Goal: Complete application form

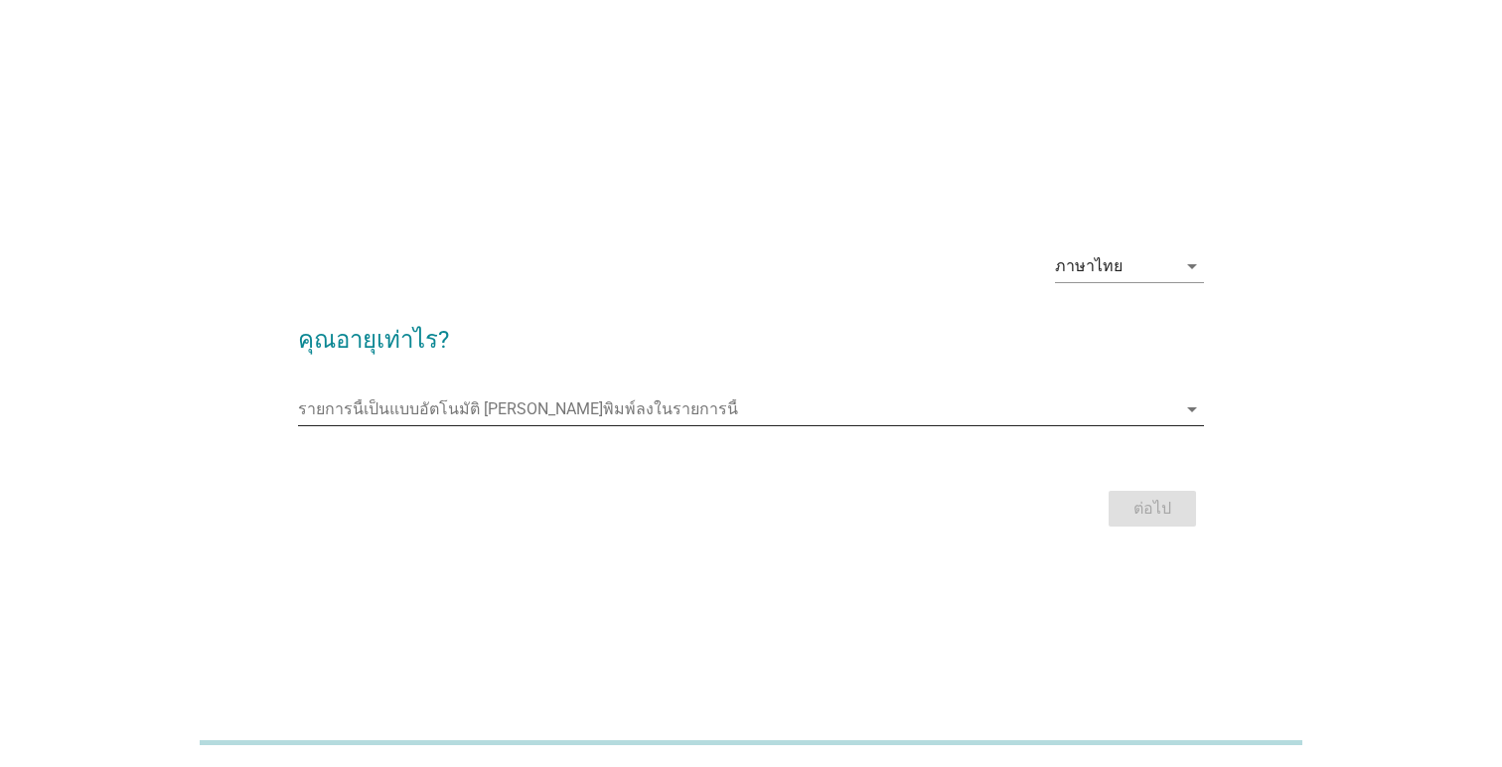
click at [658, 403] on input "รายการนี้เป็นแบบอัตโนมัติ คุณสามารถพิมพ์ลงในรายการนี้" at bounding box center [737, 409] width 878 height 32
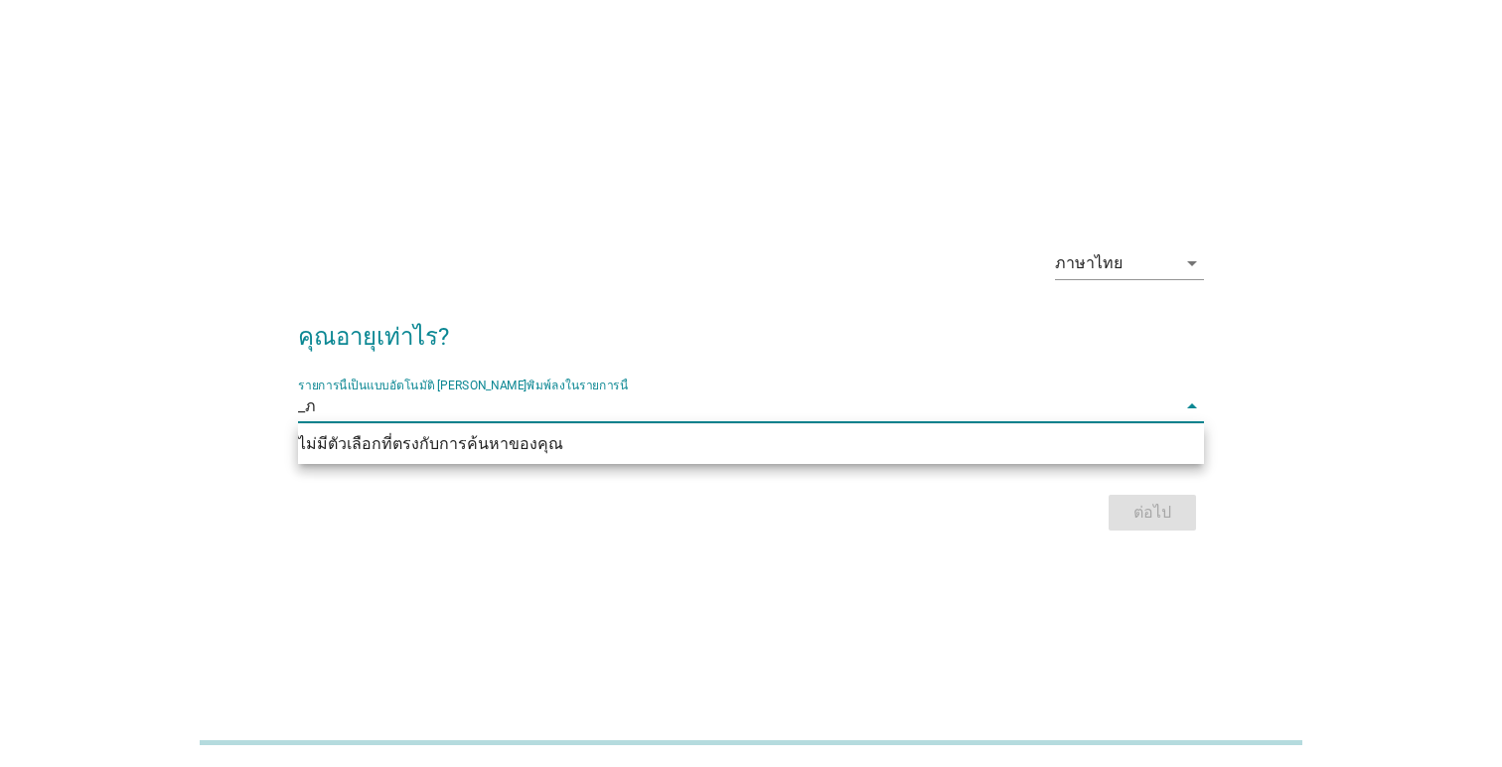
type input "_"
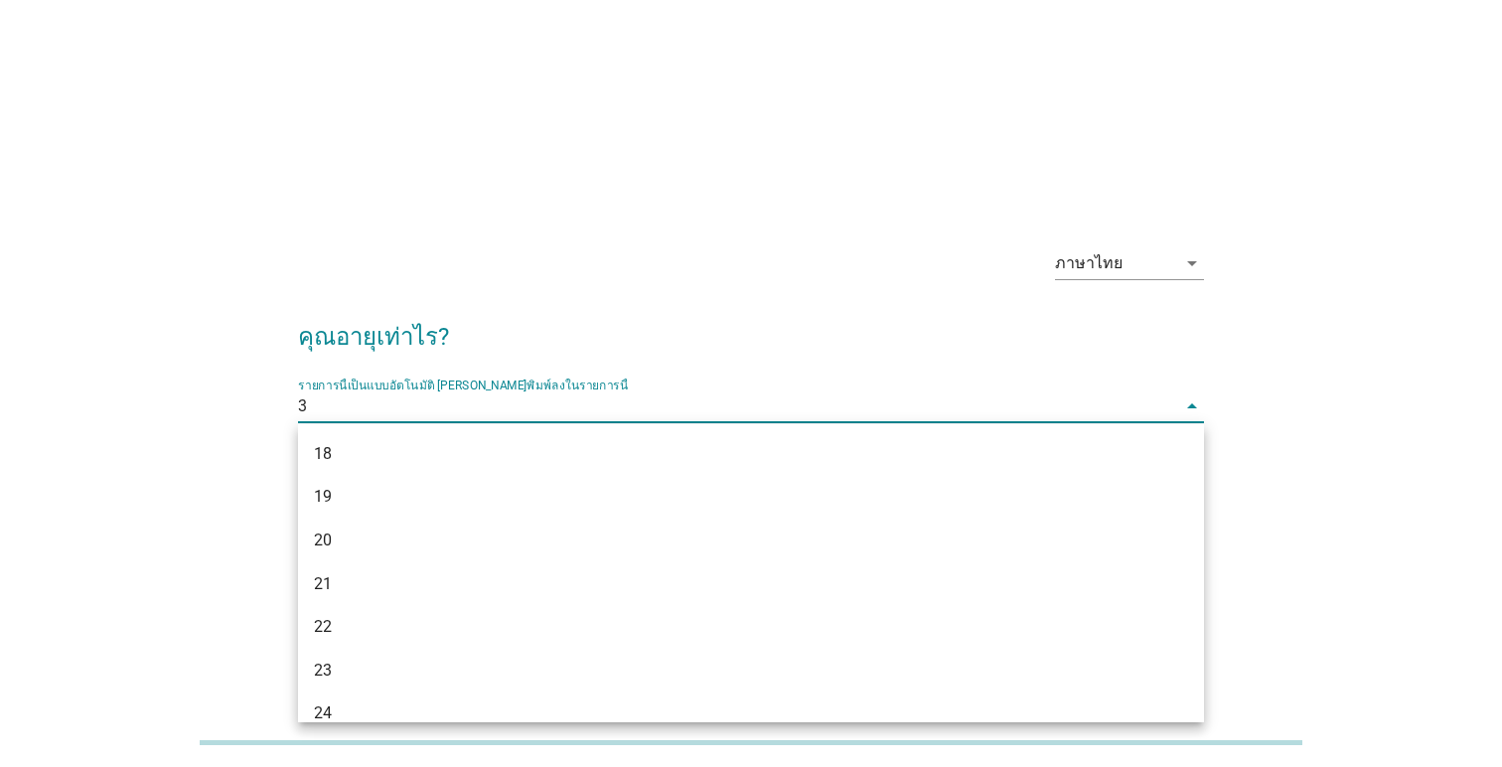
type input "34"
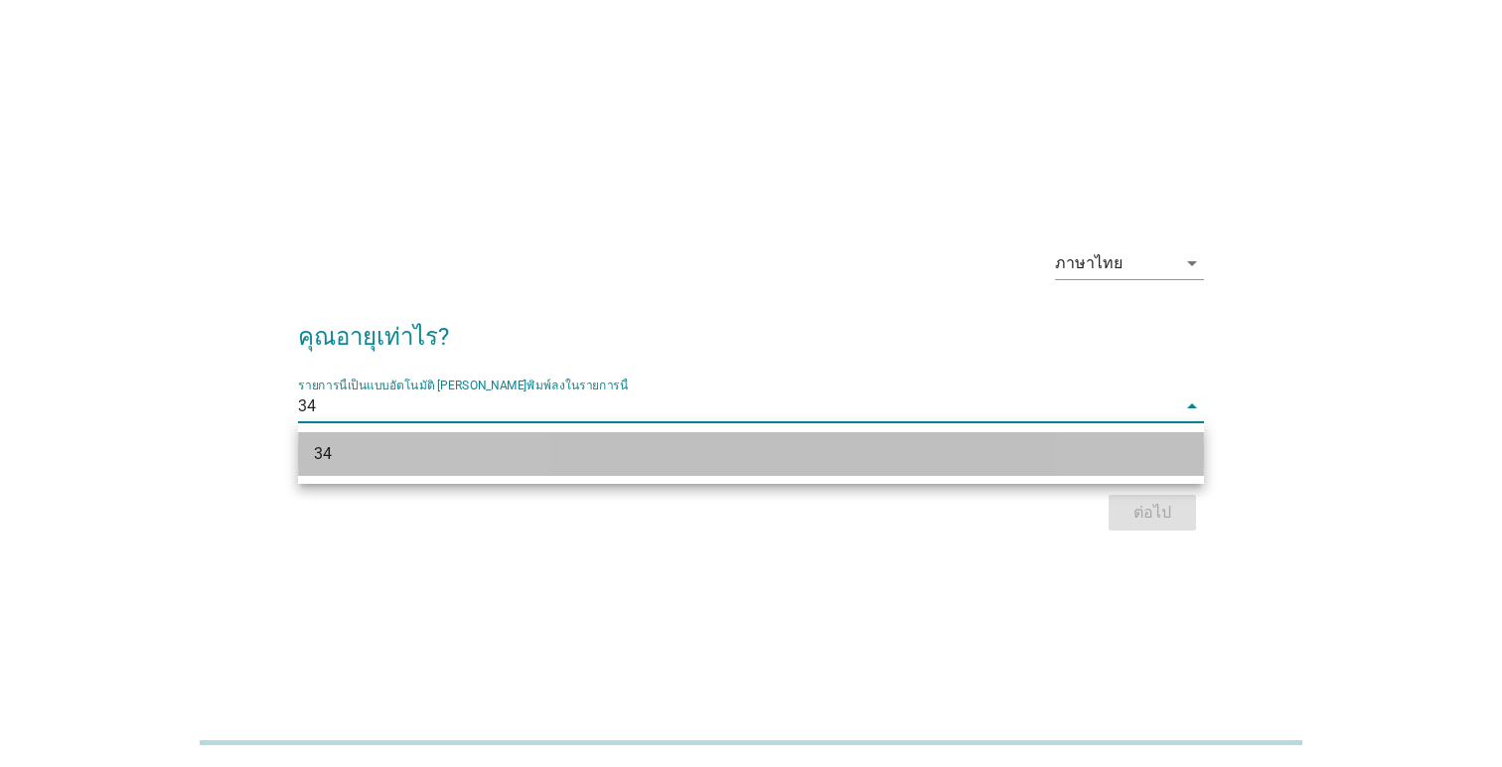
click at [619, 451] on div "34" at bounding box center [715, 454] width 802 height 24
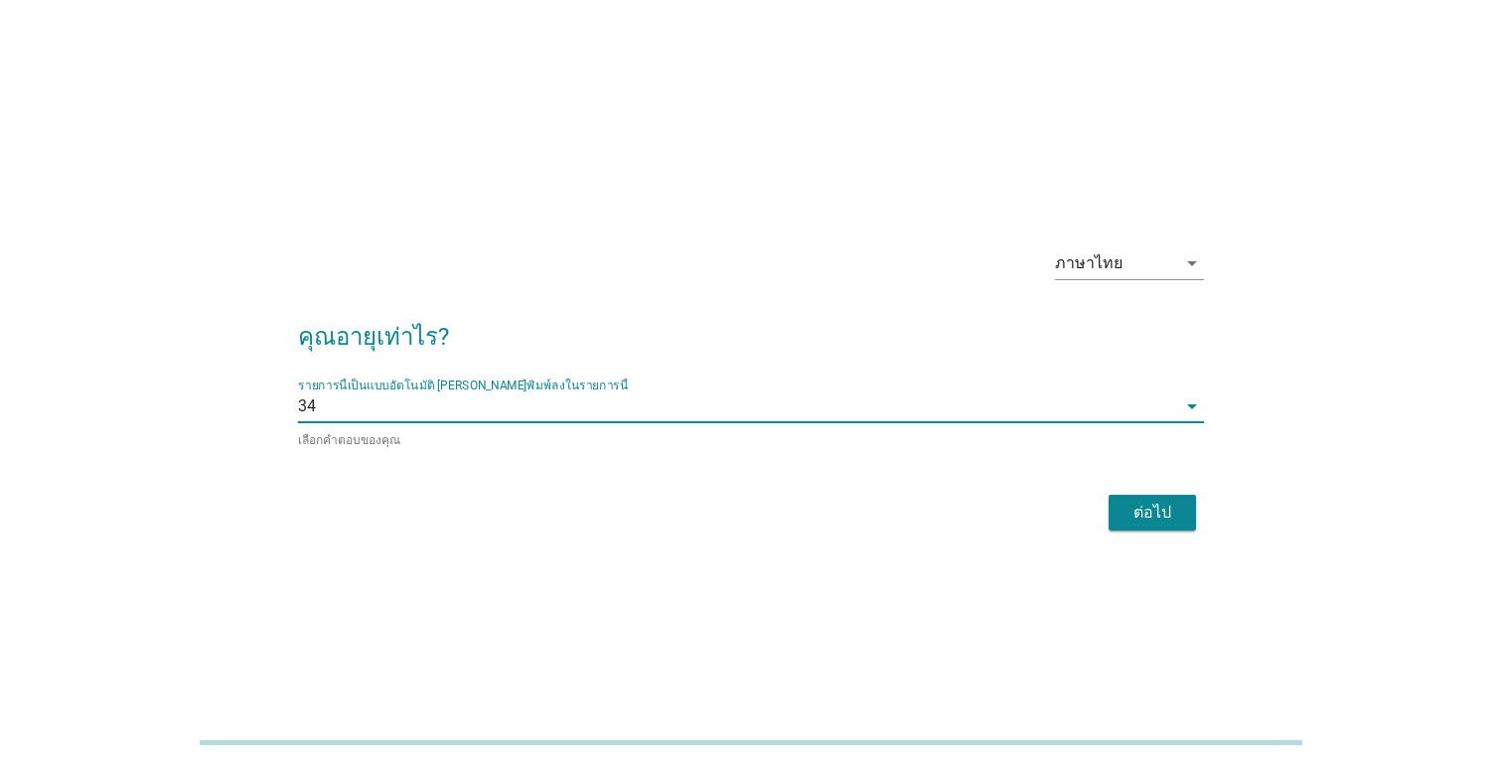
click at [1166, 513] on div "ต่อไป" at bounding box center [1152, 513] width 56 height 24
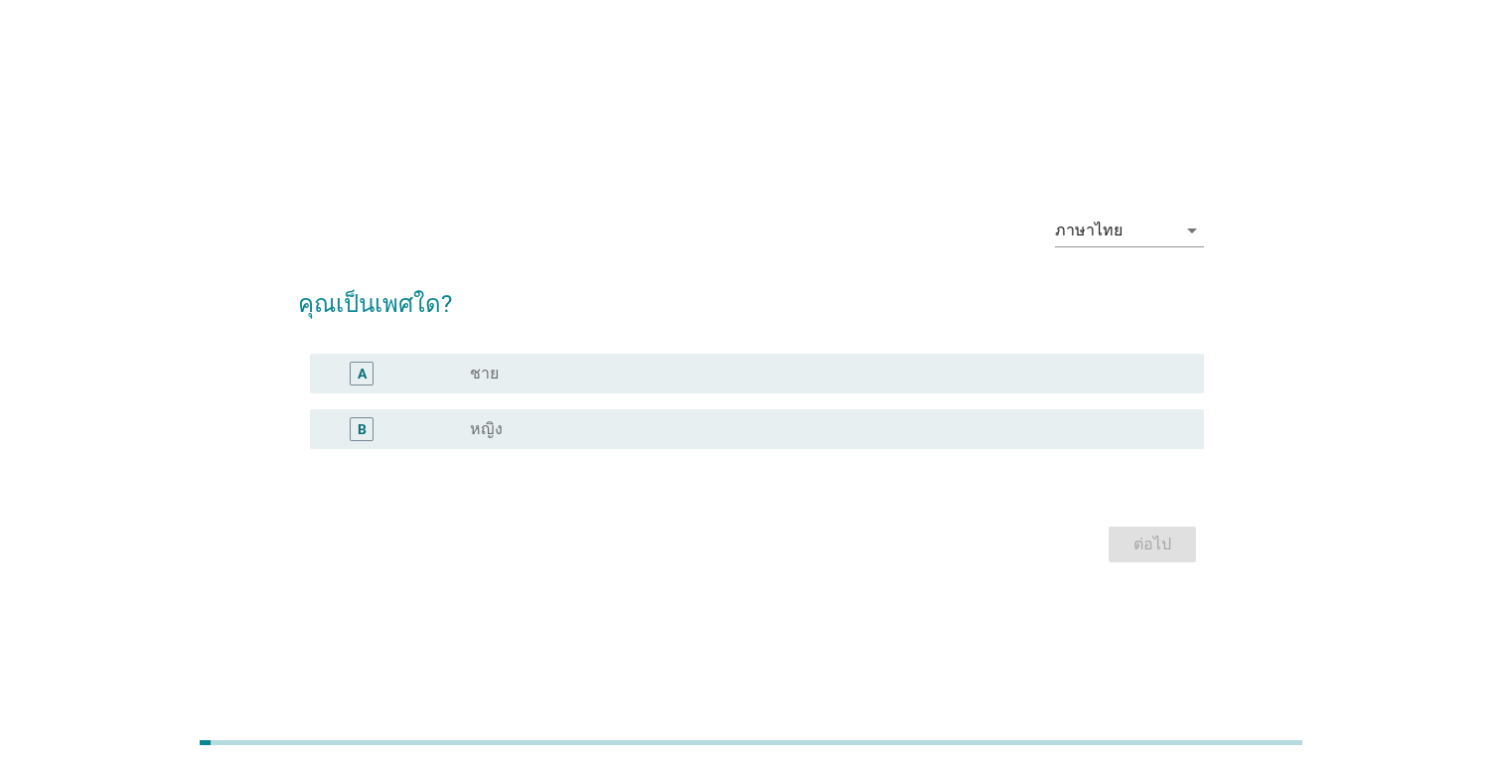
click at [826, 446] on div "B radio_button_unchecked หญิง" at bounding box center [757, 429] width 894 height 40
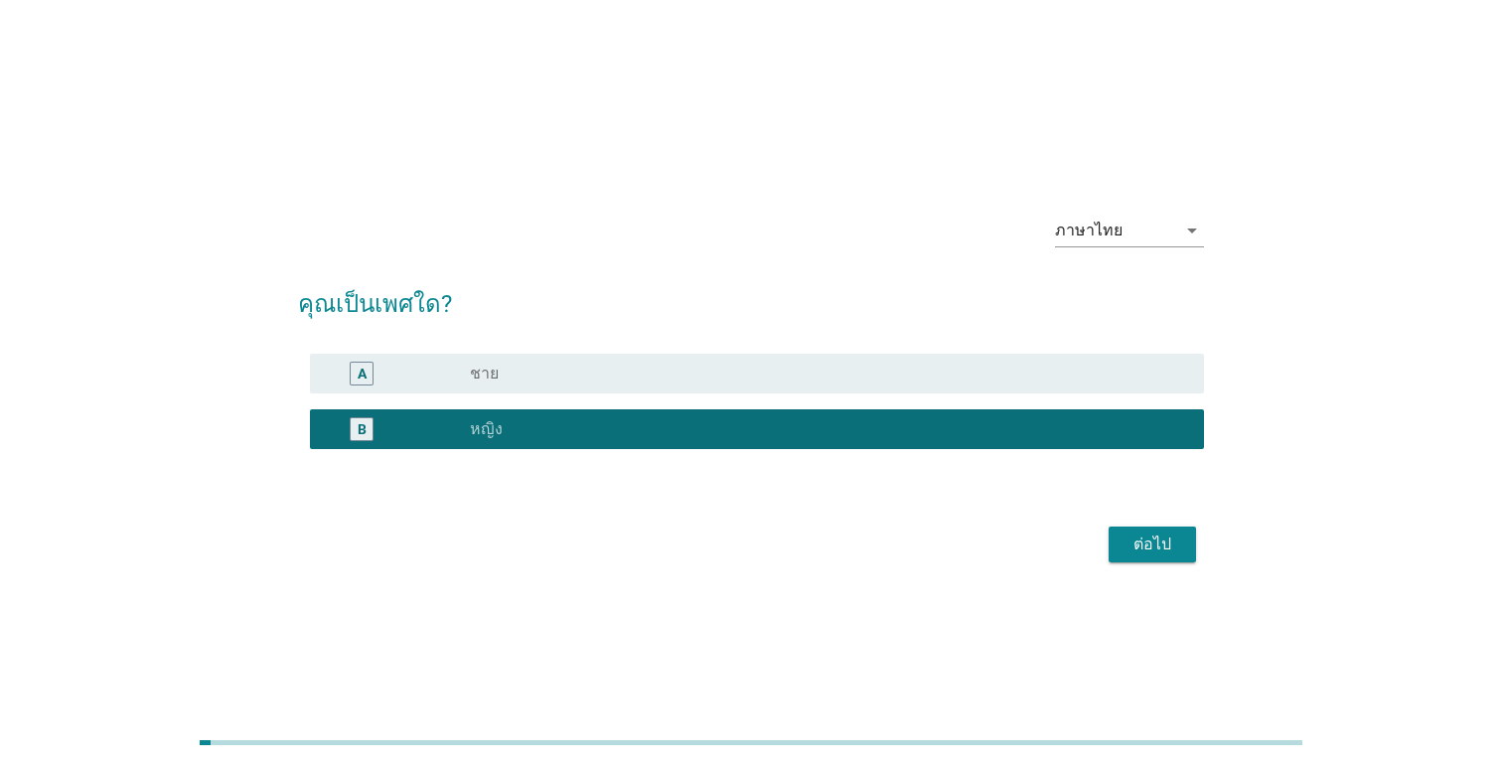
click at [1153, 542] on div "ต่อไป" at bounding box center [1152, 544] width 56 height 24
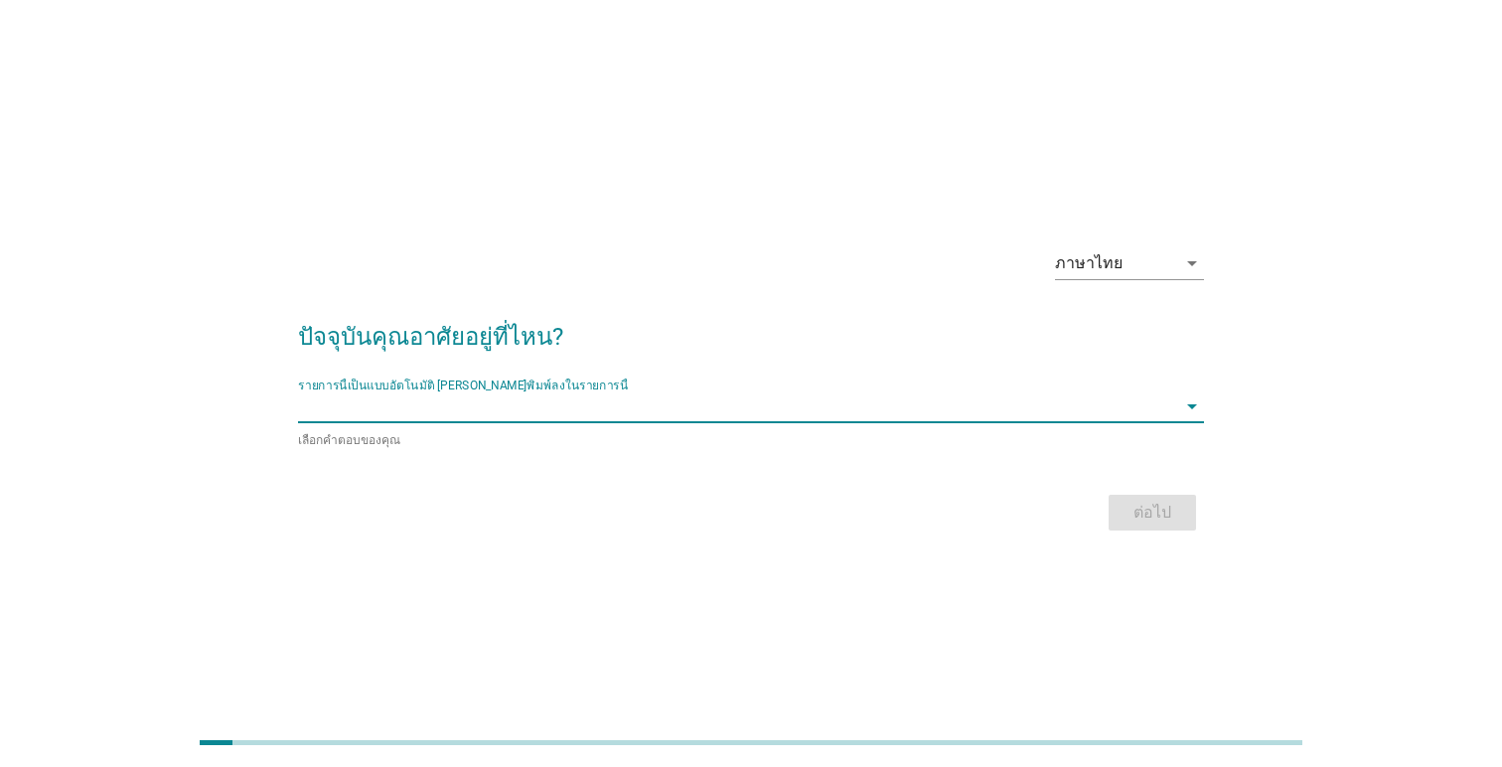
click at [752, 416] on input "รายการนี้เป็นแบบอัตโนมัติ คุณสามารถพิมพ์ลงในรายการนี้" at bounding box center [737, 406] width 878 height 32
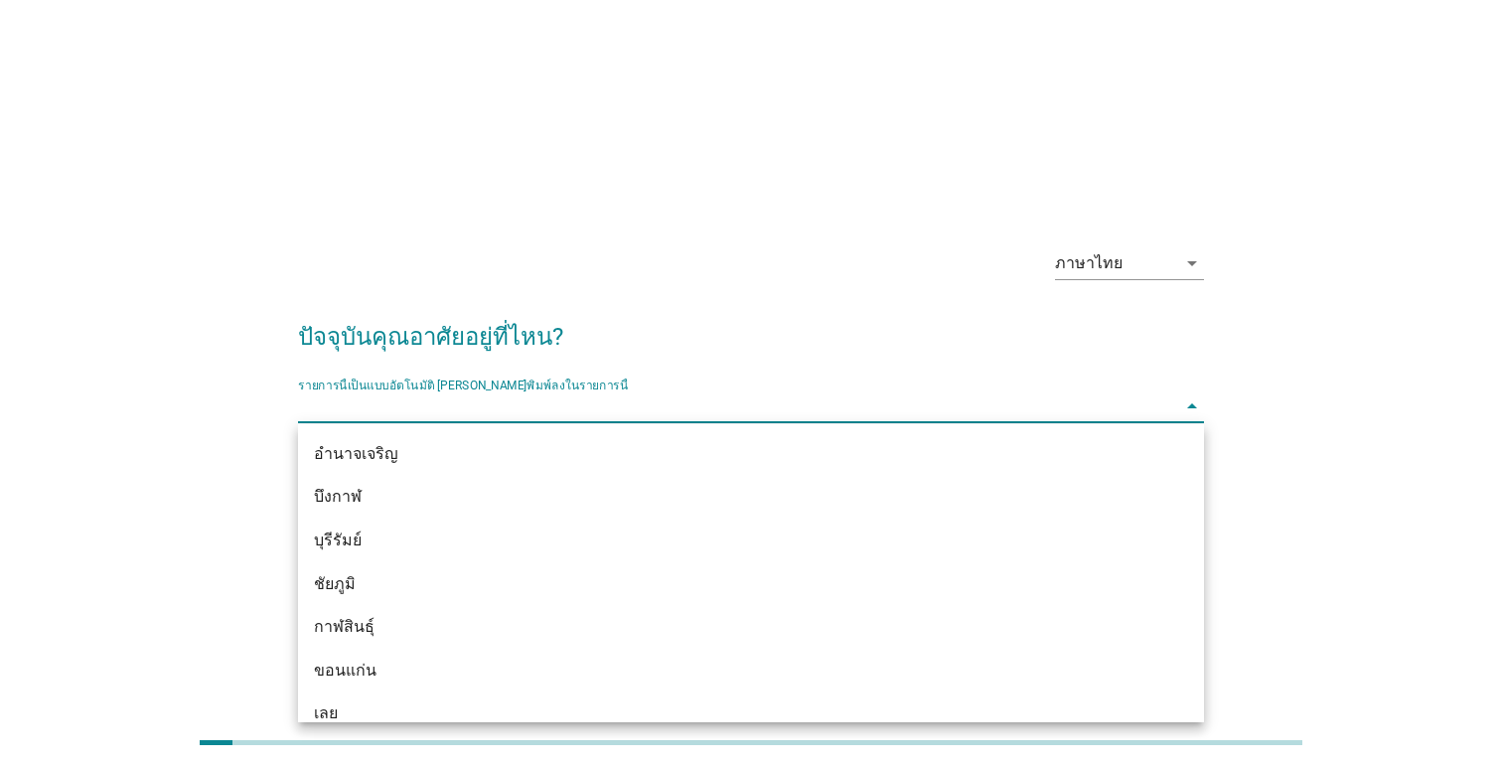
type input "d"
type input "กร"
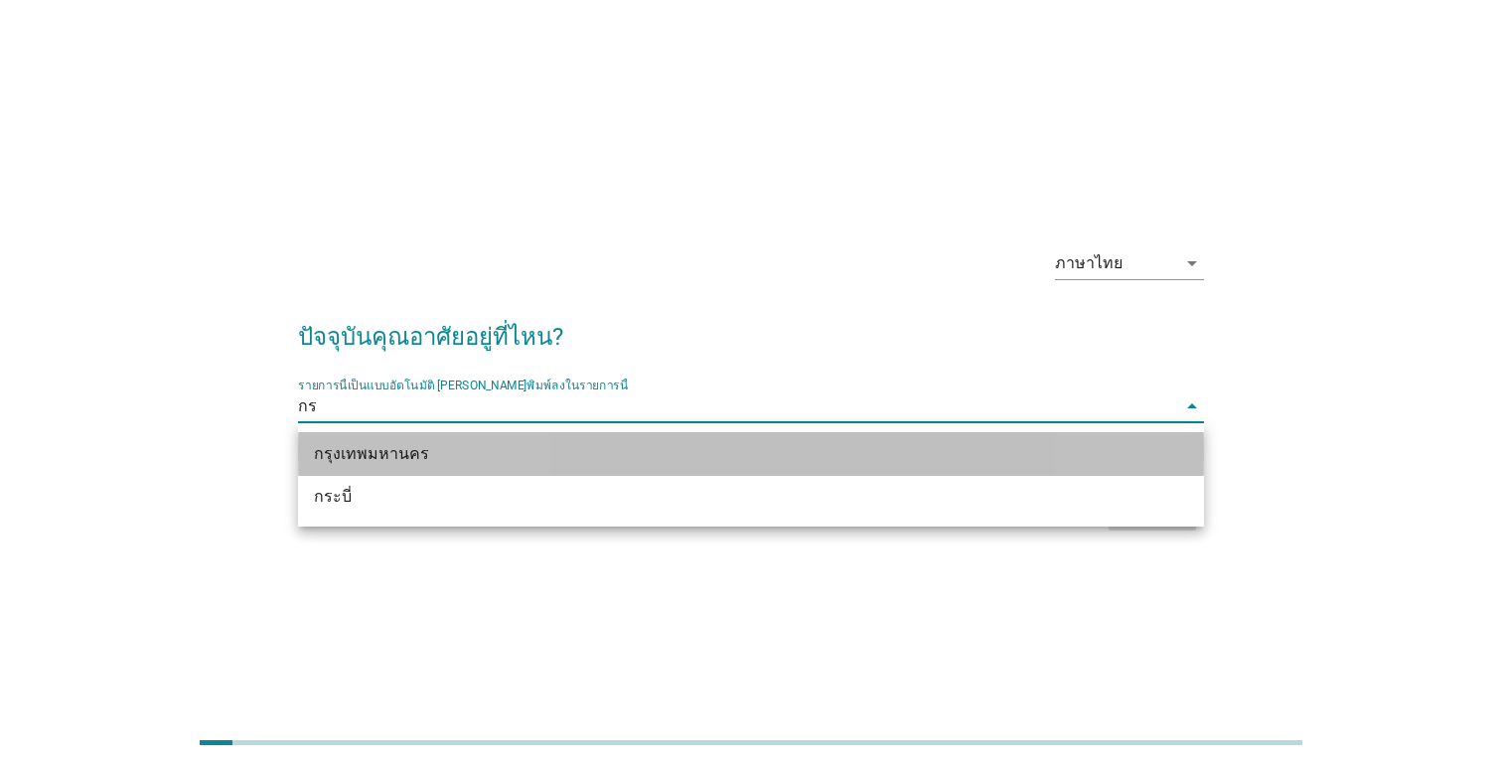
click at [695, 462] on div "กรุงเทพมหานคร" at bounding box center [715, 454] width 802 height 24
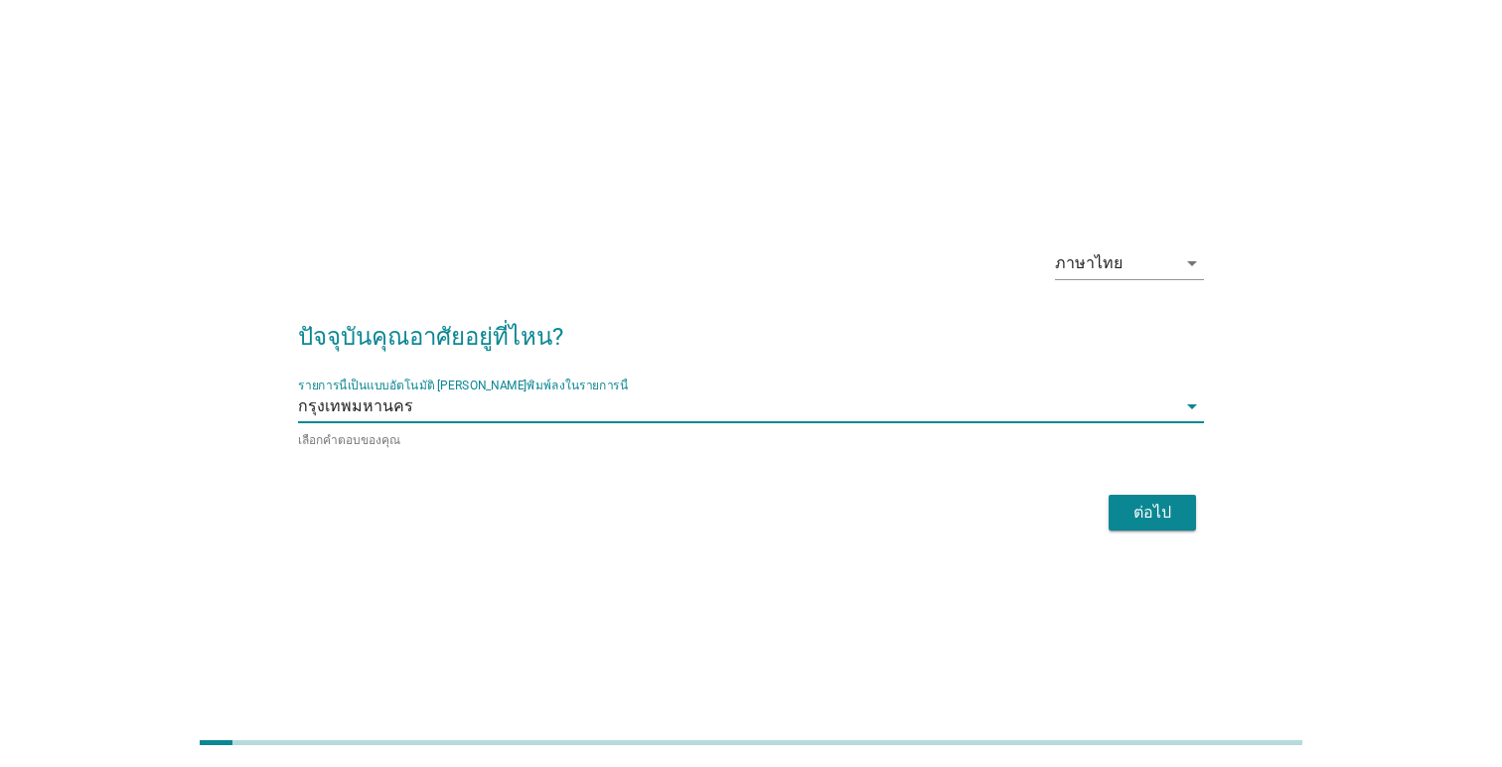
click at [1149, 506] on div "ต่อไป" at bounding box center [1152, 513] width 56 height 24
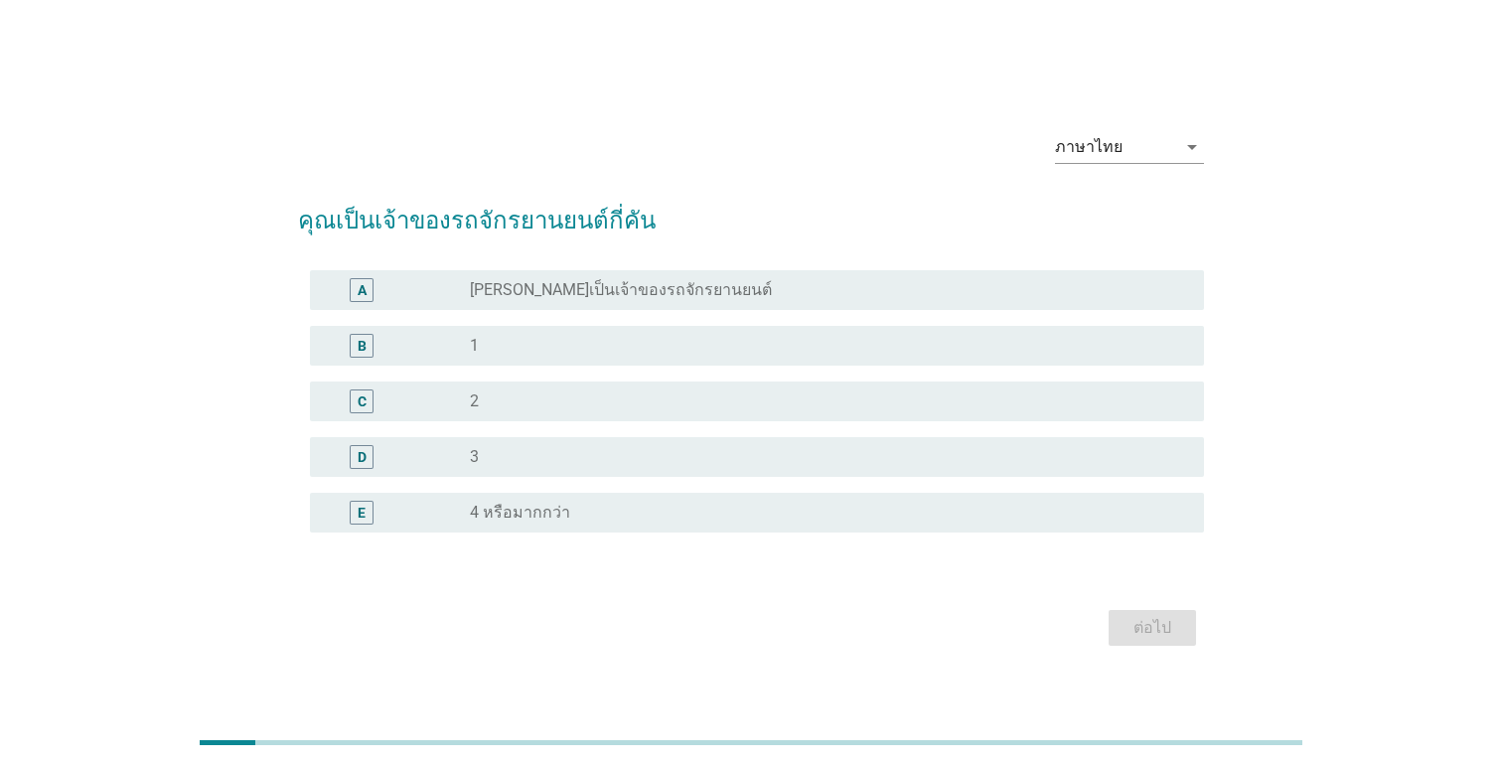
click at [951, 299] on div "radio_button_unchecked [PERSON_NAME]เป็นเจ้าของรถจักรยานยนต์" at bounding box center [821, 290] width 702 height 20
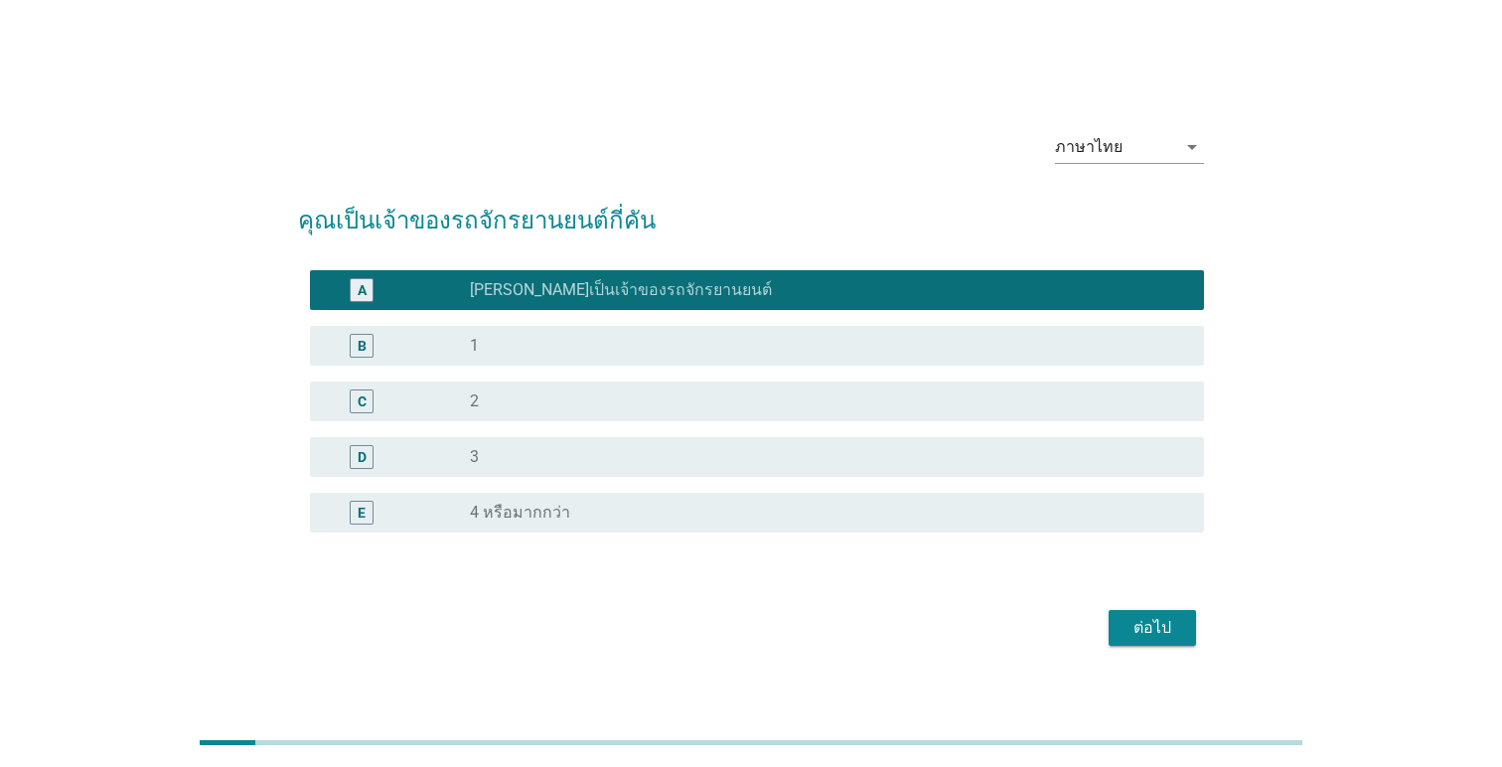
click at [1163, 625] on div "ต่อไป" at bounding box center [1152, 628] width 56 height 24
